Goal: Find specific page/section: Find specific page/section

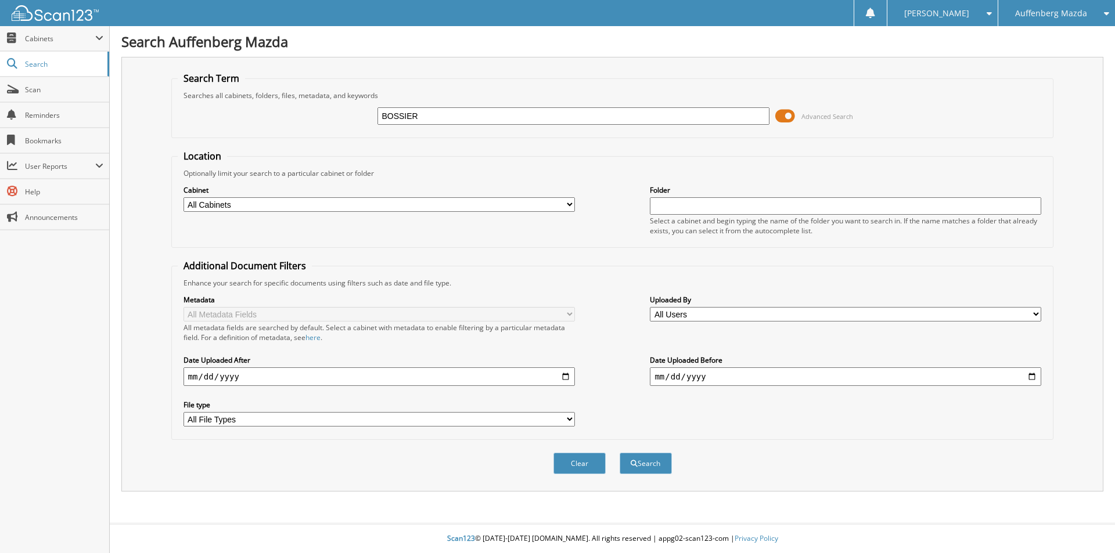
type input "BOSSIER"
click at [620, 453] on button "Search" at bounding box center [646, 463] width 52 height 21
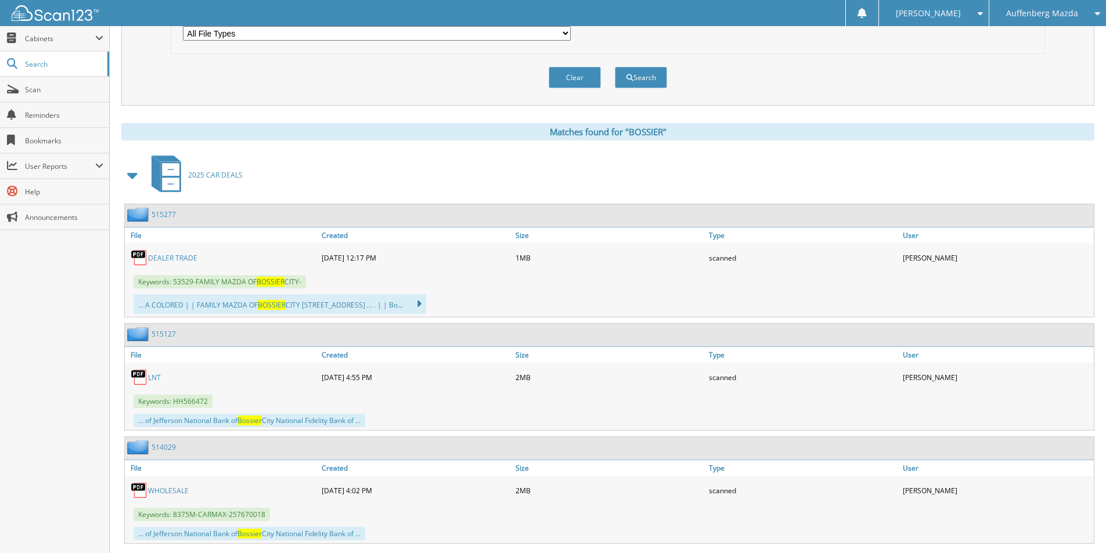
scroll to position [407, 0]
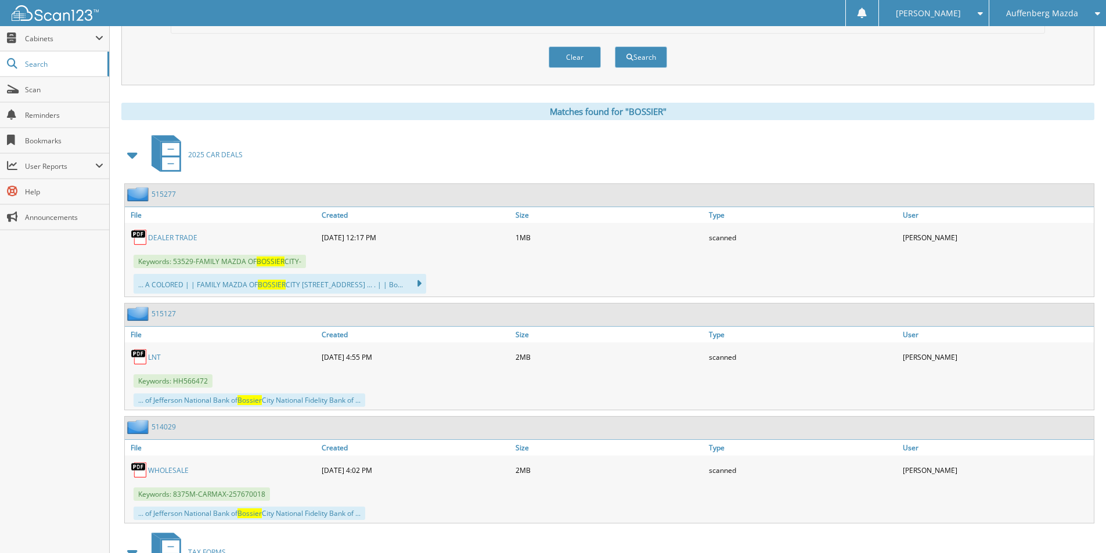
click at [162, 194] on link "515277" at bounding box center [164, 194] width 24 height 10
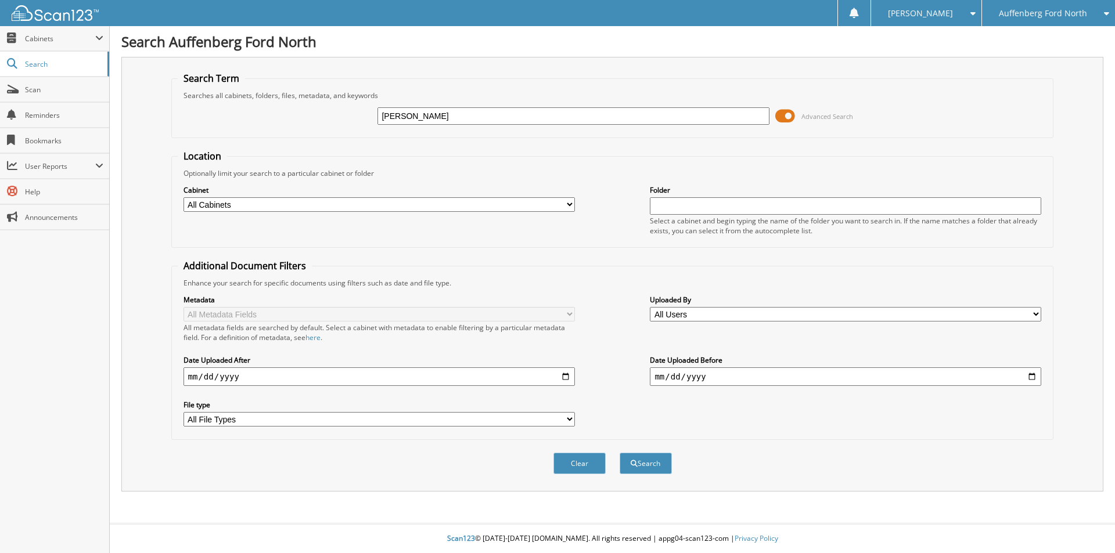
type input "[PERSON_NAME]"
click at [620, 453] on button "Search" at bounding box center [646, 463] width 52 height 21
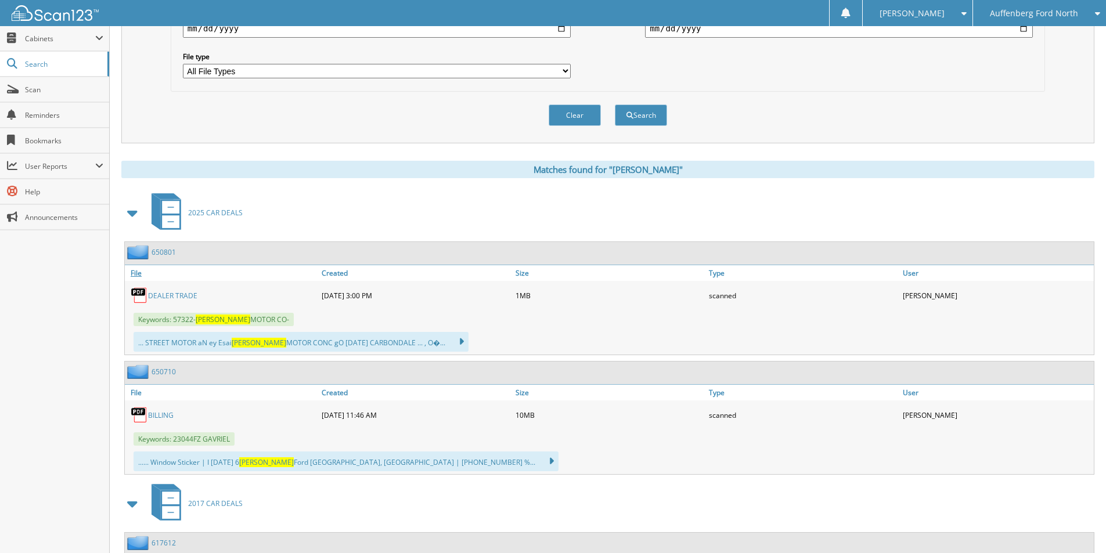
scroll to position [407, 0]
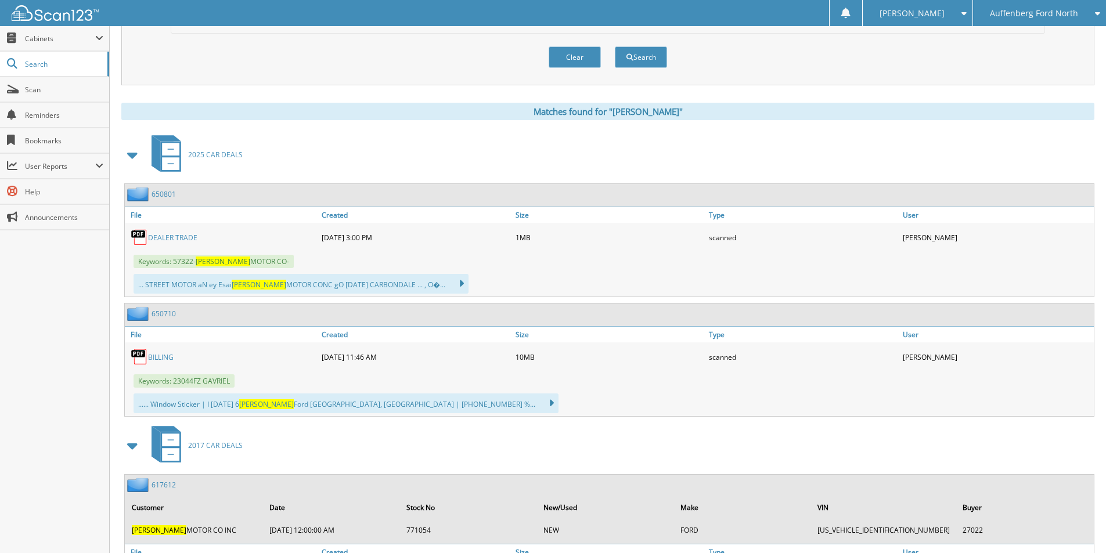
click at [166, 239] on link "DEALER TRADE" at bounding box center [172, 238] width 49 height 10
click at [175, 234] on link "DEALER TRADE" at bounding box center [172, 238] width 49 height 10
click at [157, 193] on link "650801" at bounding box center [164, 194] width 24 height 10
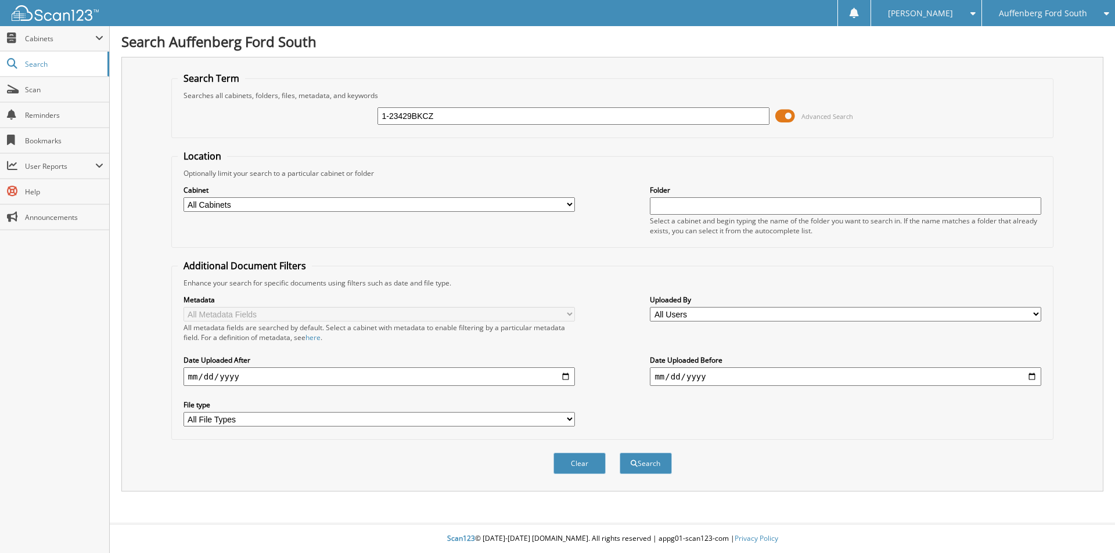
type input "1-23429BKCZ"
click at [620, 453] on button "Search" at bounding box center [646, 463] width 52 height 21
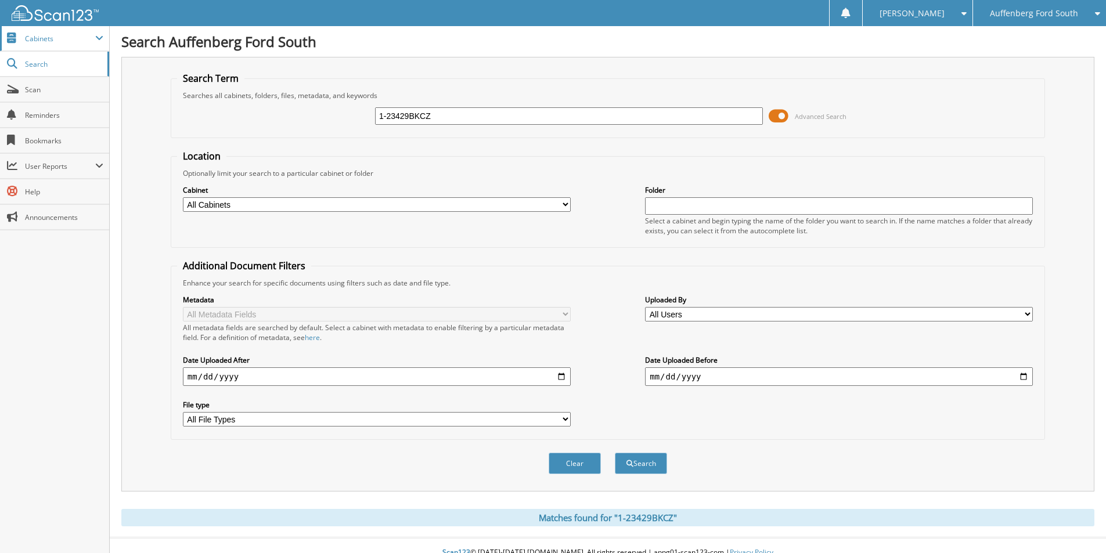
click at [57, 39] on span "Cabinets" at bounding box center [60, 39] width 70 height 10
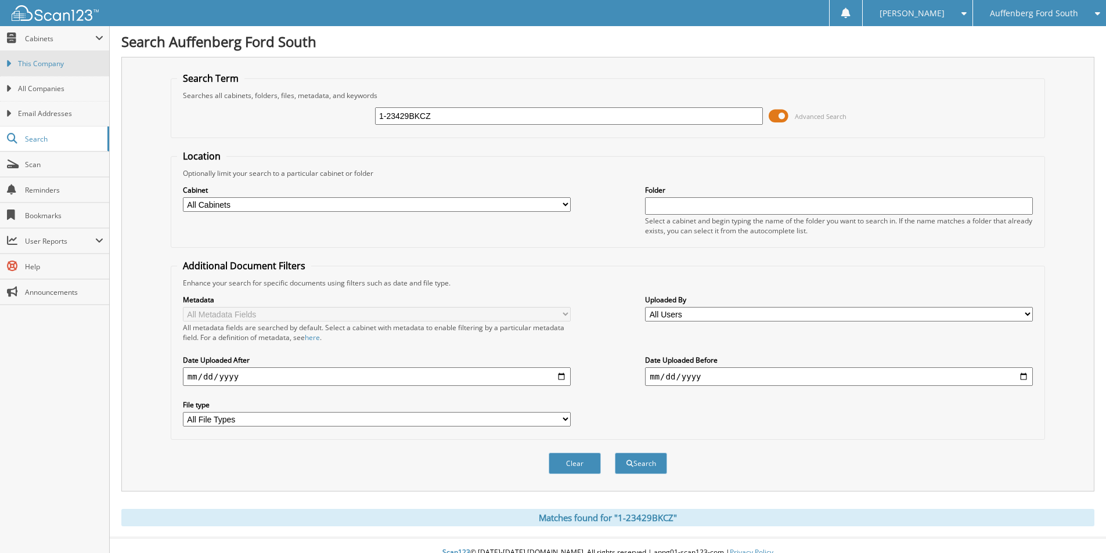
click at [65, 56] on link "This Company" at bounding box center [54, 63] width 109 height 25
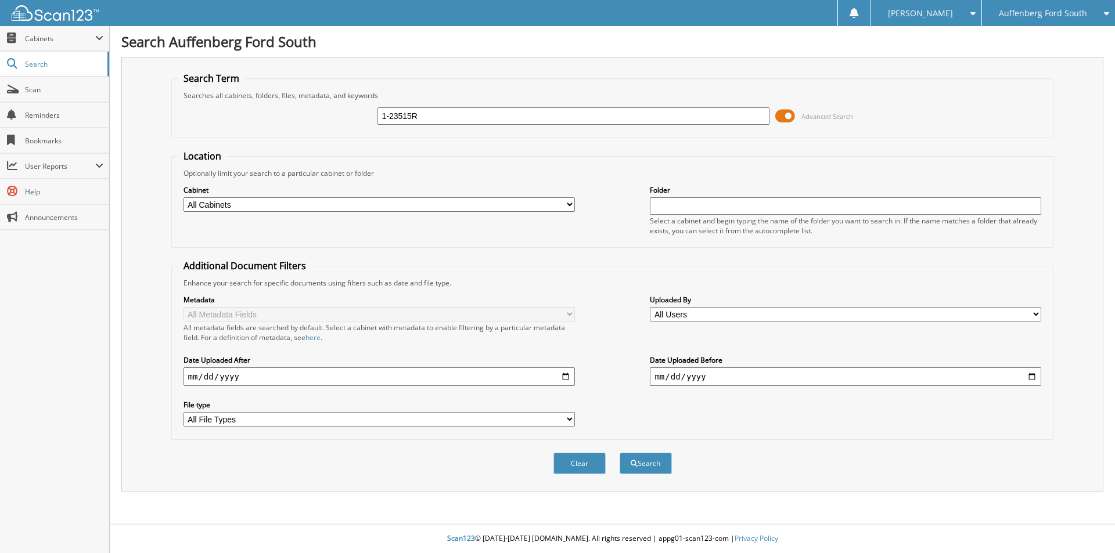
type input "1-23515R"
click at [620, 453] on button "Search" at bounding box center [646, 463] width 52 height 21
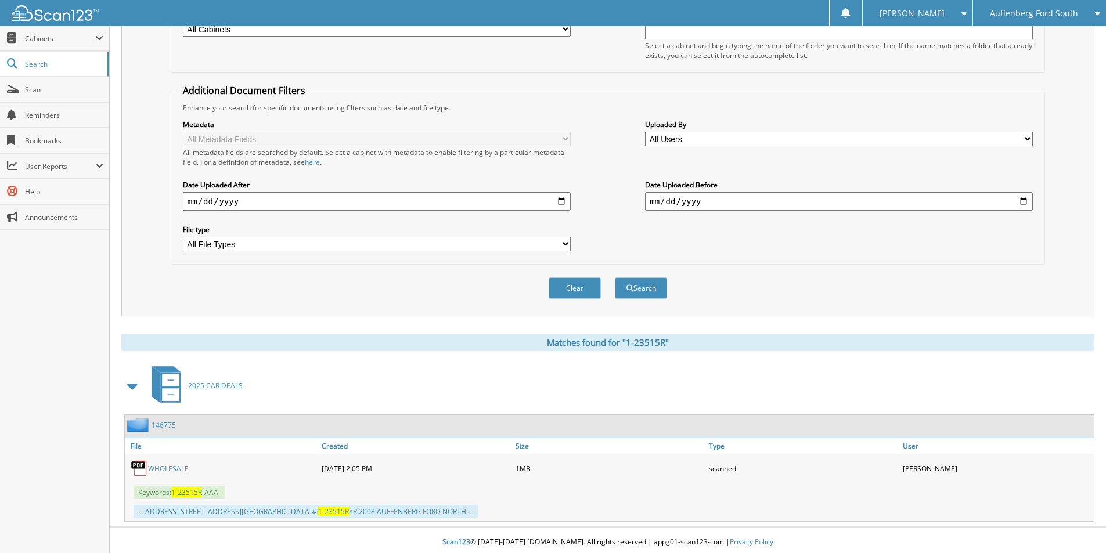
scroll to position [179, 0]
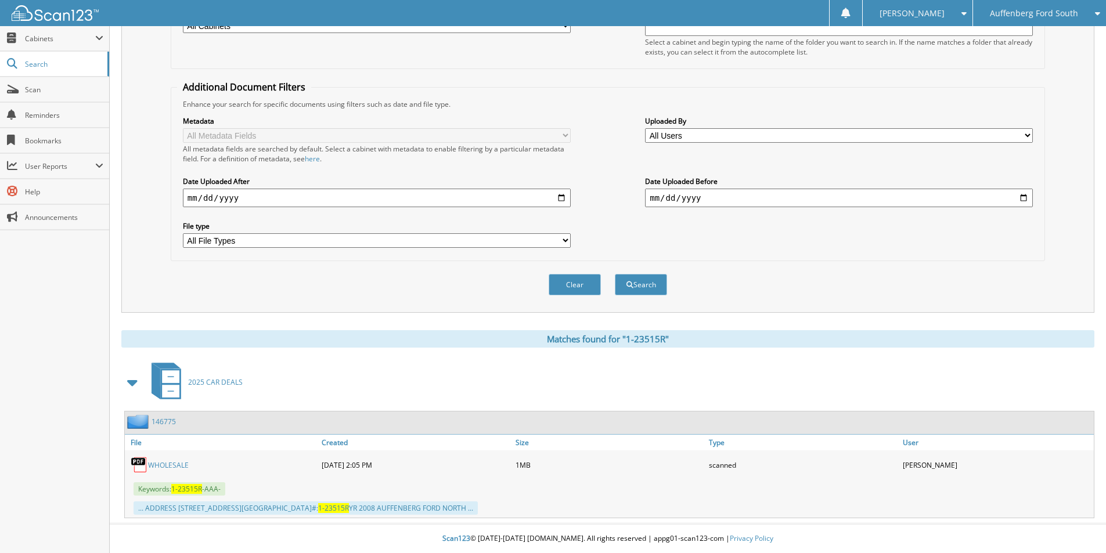
click at [155, 418] on link "146775" at bounding box center [164, 422] width 24 height 10
